Goal: Navigation & Orientation: Find specific page/section

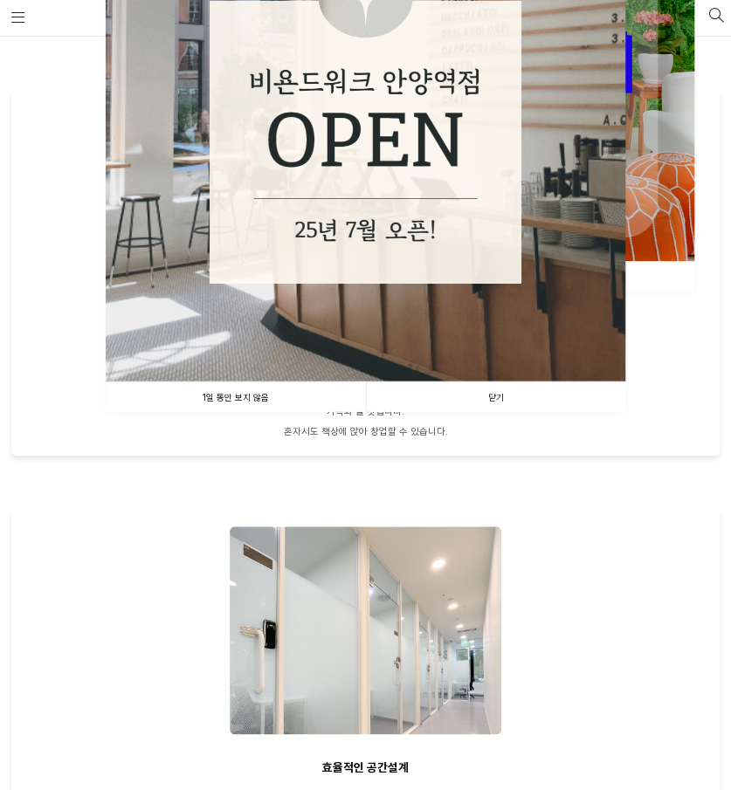
scroll to position [262, 0]
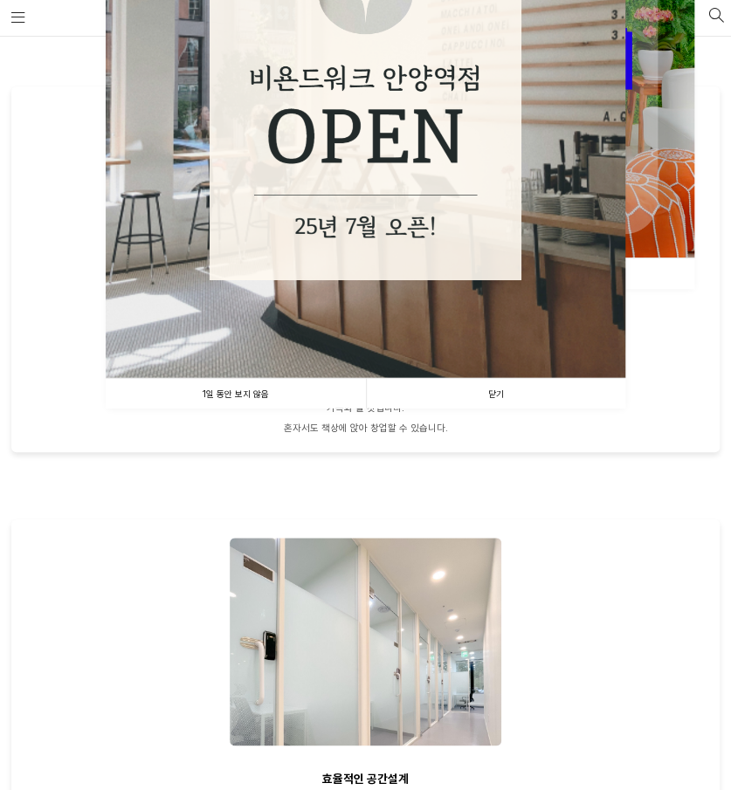
click at [499, 395] on link "닫기" at bounding box center [496, 393] width 260 height 31
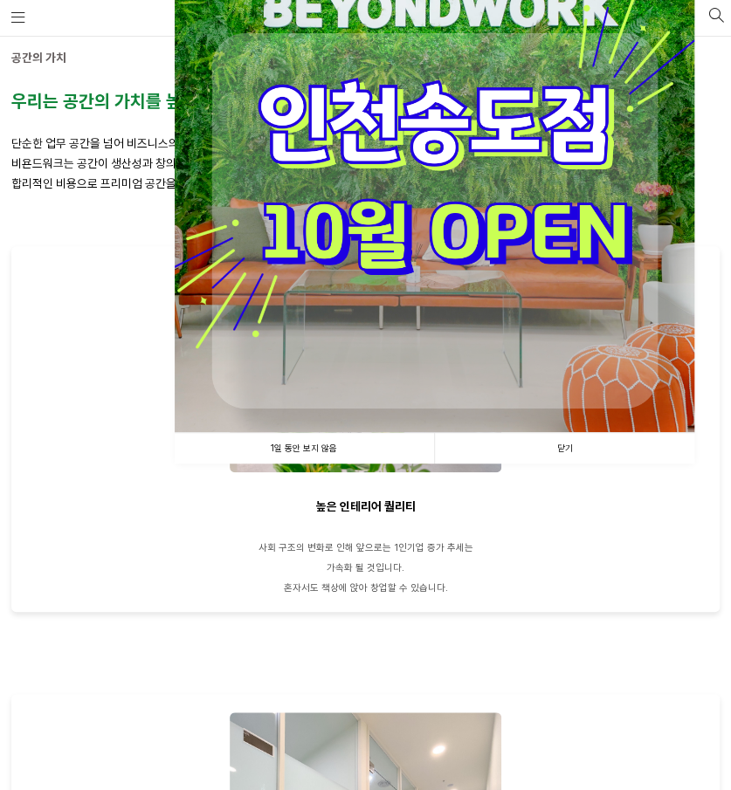
scroll to position [0, 0]
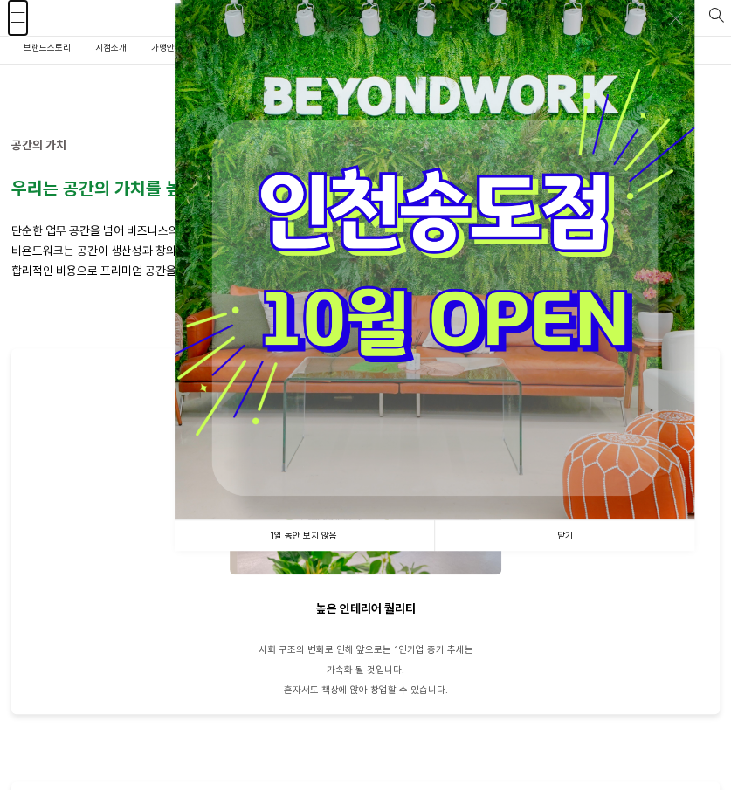
click at [21, 17] on span at bounding box center [17, 17] width 13 height 13
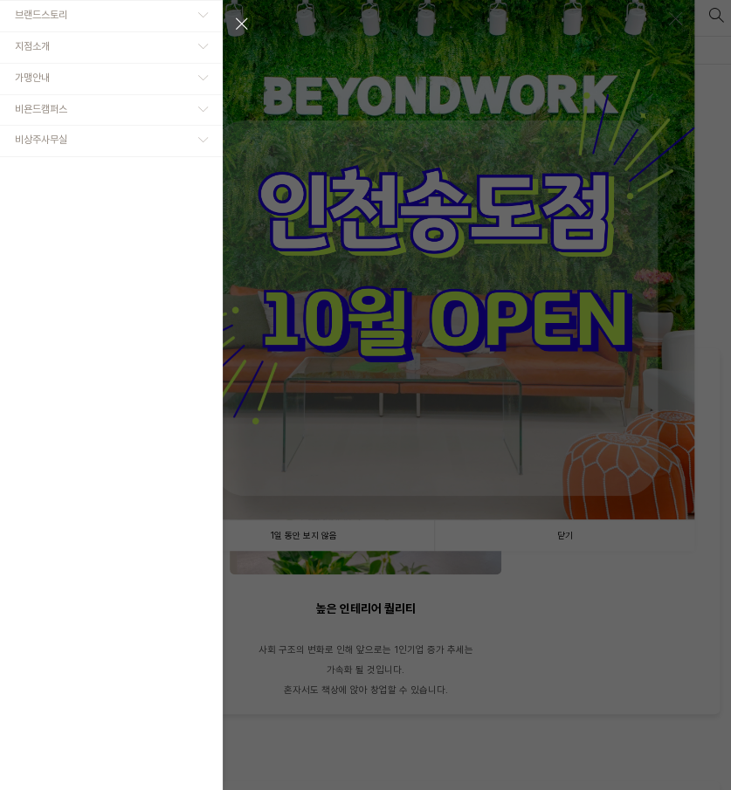
click at [562, 528] on div at bounding box center [365, 395] width 731 height 790
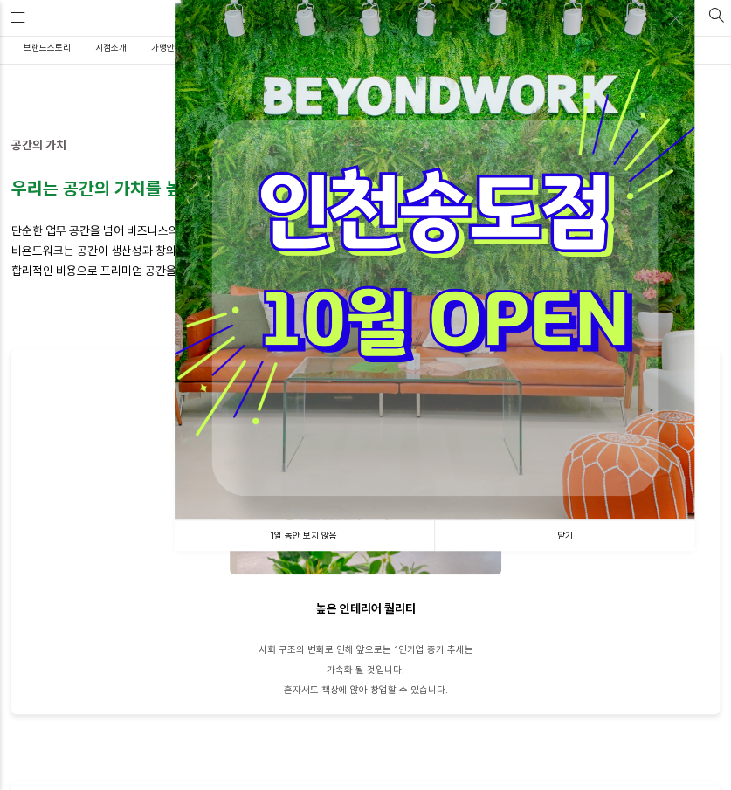
click at [562, 529] on div "브랜드스토리 CEO 소개 CORE VALUE 성장스토리 지점소개 안양평촌점 안양역점 분당서현점 인천부평1호점 인천부평2호점 전체" at bounding box center [365, 395] width 731 height 790
click at [562, 533] on link "닫기" at bounding box center [564, 535] width 260 height 31
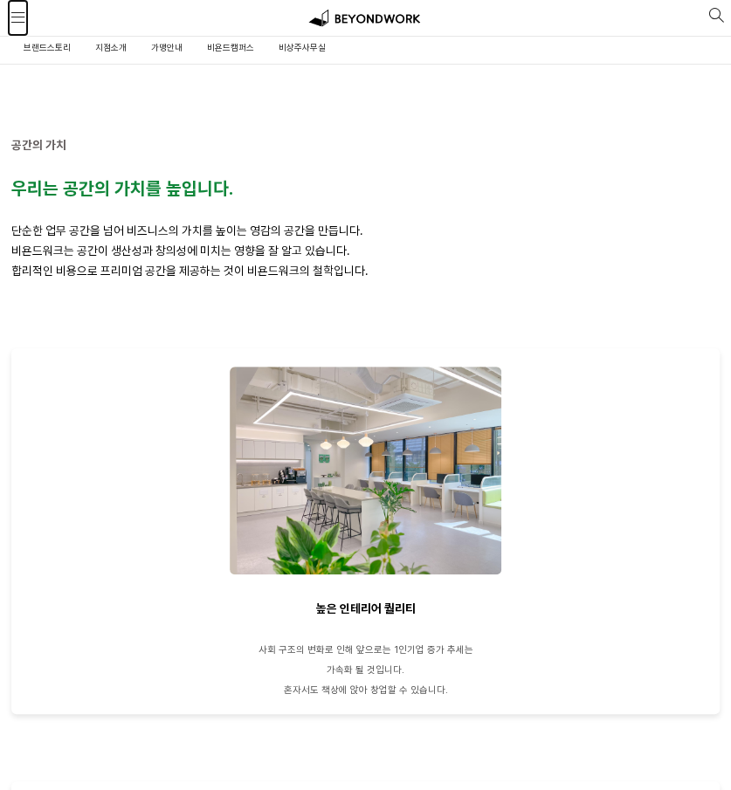
click at [17, 17] on span at bounding box center [17, 17] width 13 height 13
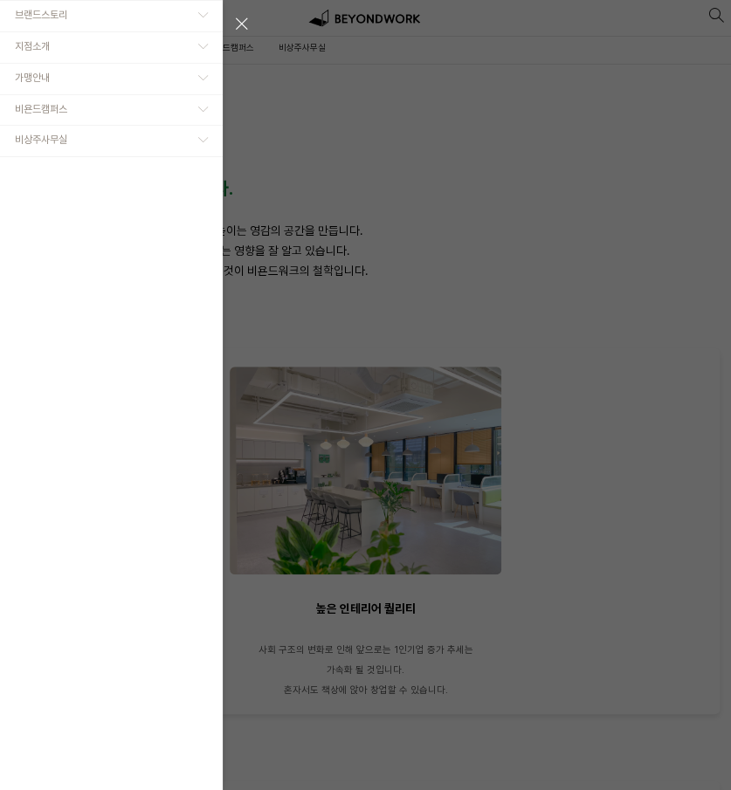
click at [248, 24] on button "닫기" at bounding box center [243, 24] width 24 height 24
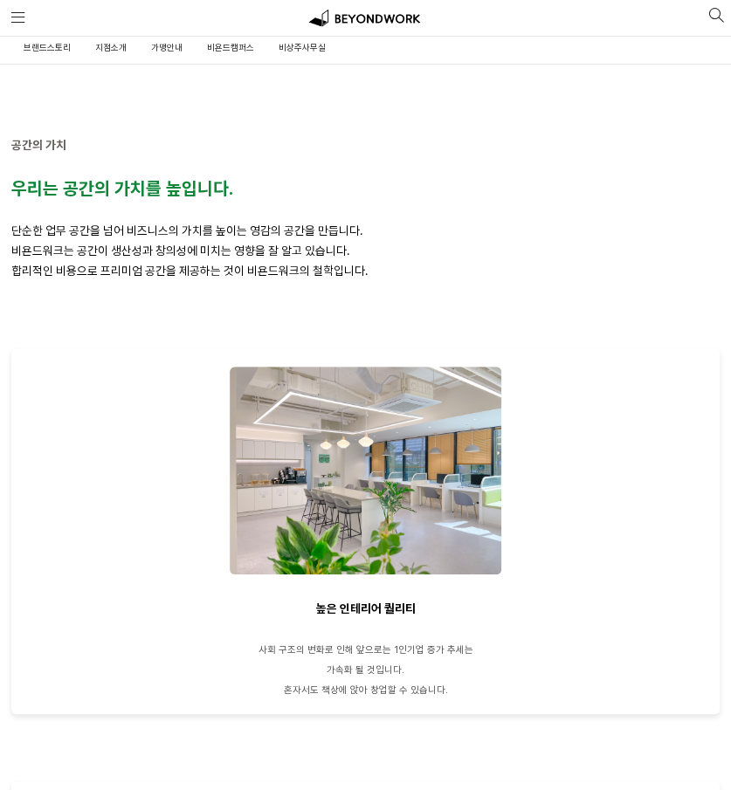
click at [54, 46] on span "브랜드스토리" at bounding box center [47, 47] width 47 height 10
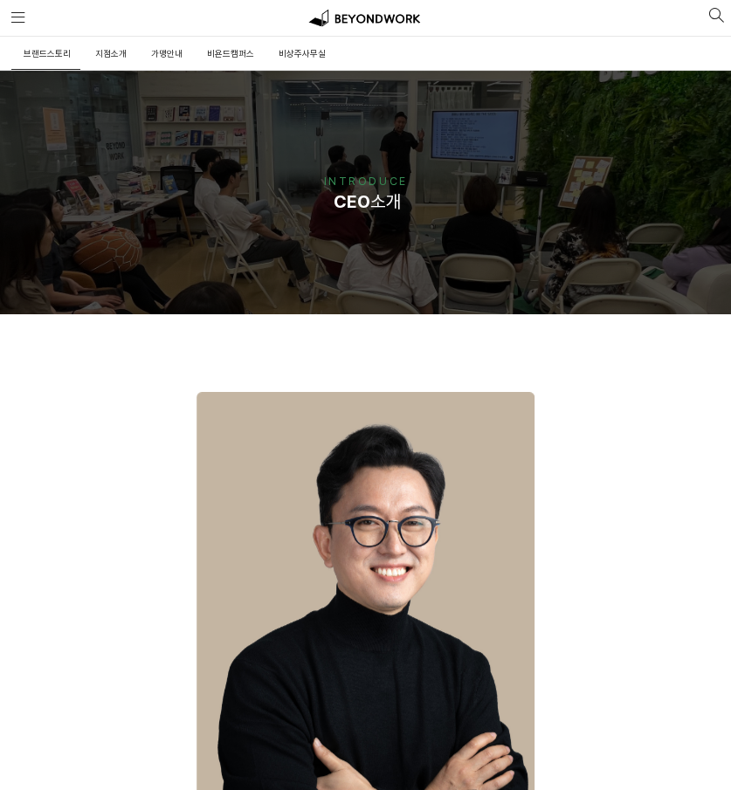
click at [41, 52] on span "브랜드스토리" at bounding box center [47, 53] width 47 height 10
click at [112, 50] on span "지점소개" at bounding box center [110, 53] width 31 height 10
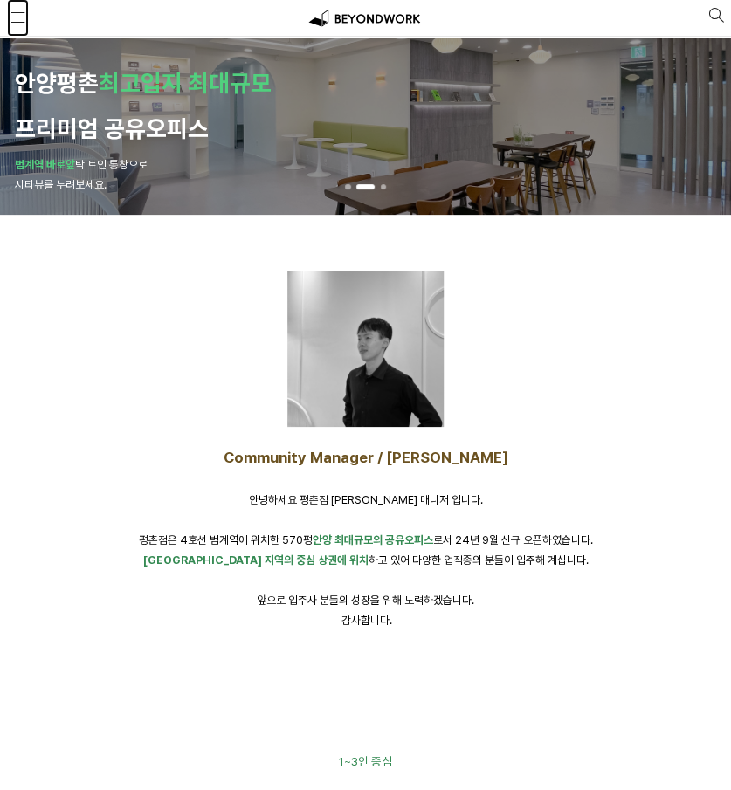
click at [14, 12] on span at bounding box center [17, 17] width 13 height 13
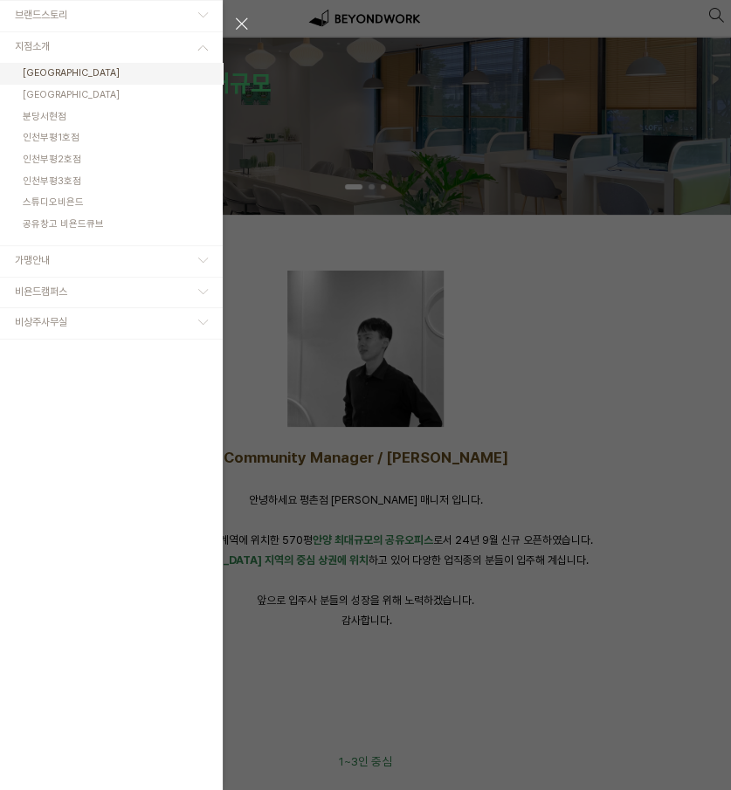
click at [38, 100] on link "[GEOGRAPHIC_DATA]" at bounding box center [111, 95] width 223 height 22
